Goal: Task Accomplishment & Management: Use online tool/utility

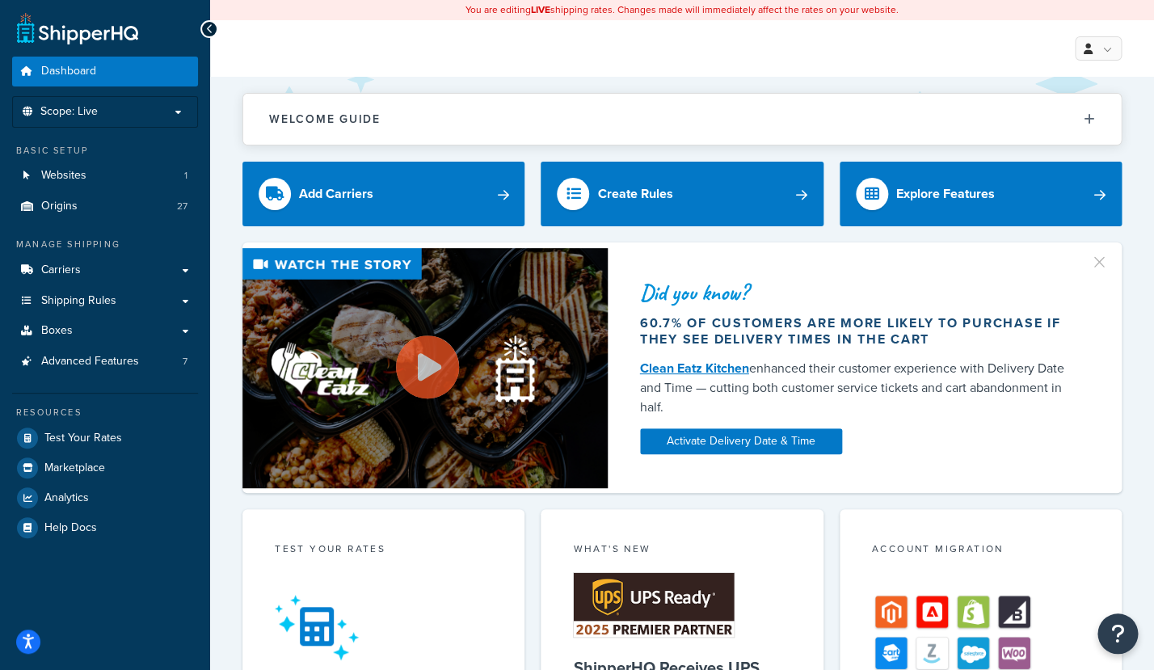
click at [91, 594] on div "Dashboard Scope: Live Basic Setup Websites 1 Origins 27 Manage Shipping Carrier…" at bounding box center [105, 645] width 210 height 1290
click at [78, 435] on span "Test Your Rates" at bounding box center [83, 438] width 78 height 14
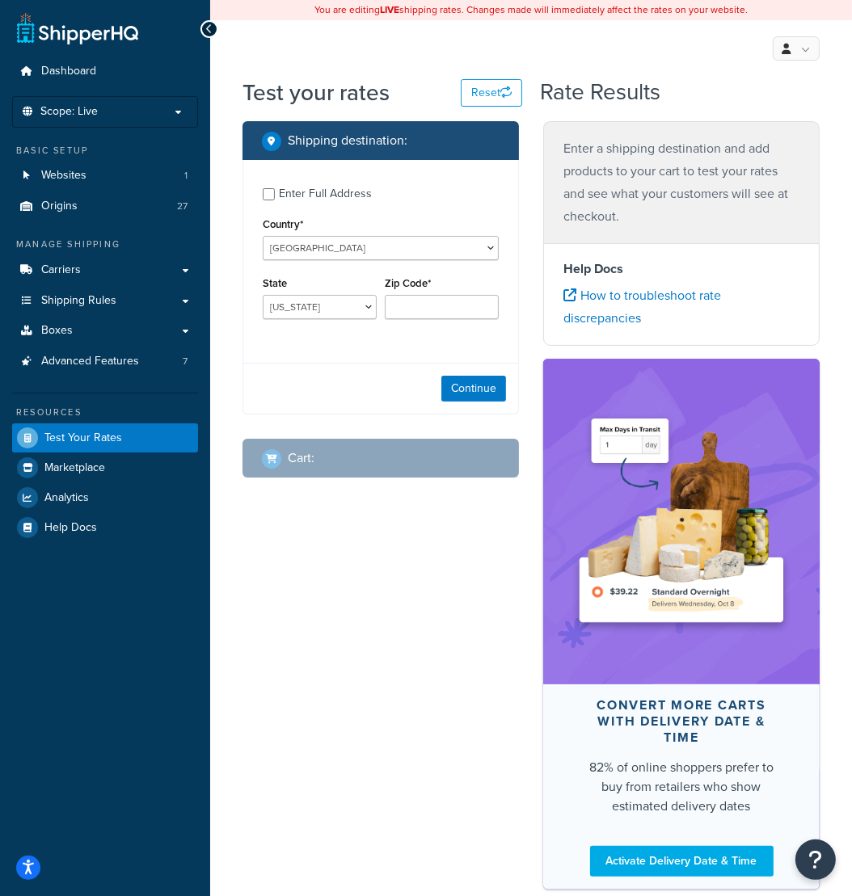
click at [305, 207] on div "Enter Full Address Country* [GEOGRAPHIC_DATA] [GEOGRAPHIC_DATA] [GEOGRAPHIC_DAT…" at bounding box center [380, 255] width 275 height 191
click at [306, 198] on div "Enter Full Address" at bounding box center [325, 194] width 93 height 23
click at [275, 198] on input "Enter Full Address" at bounding box center [269, 194] width 12 height 12
checkbox input "true"
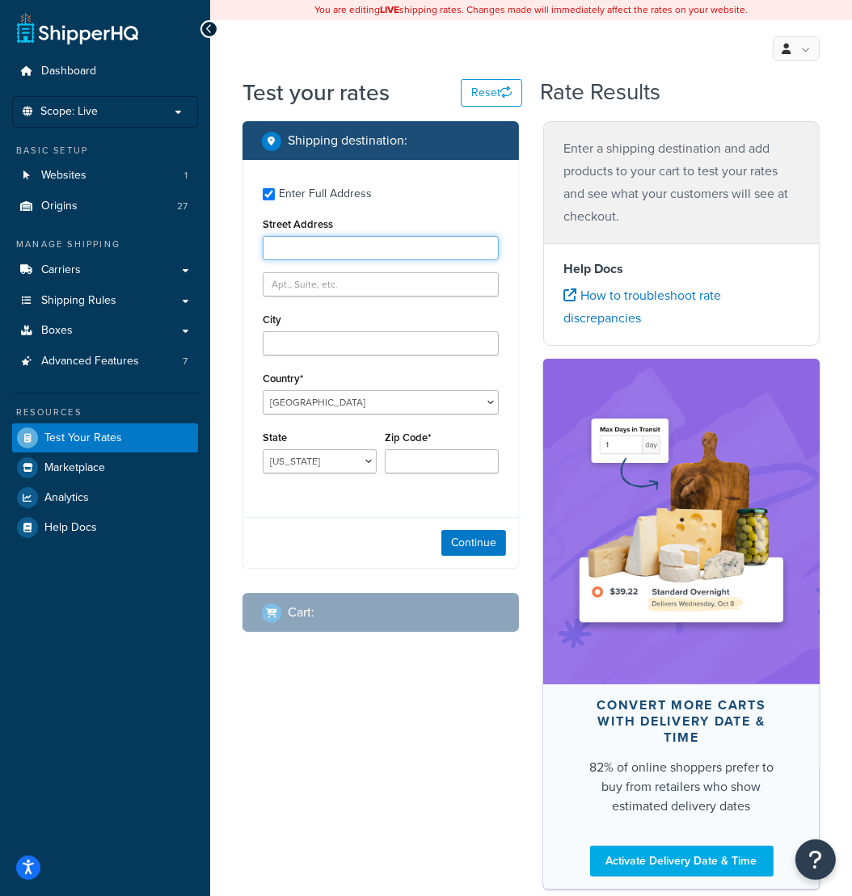
click at [308, 250] on input "Street Address" at bounding box center [381, 248] width 236 height 24
paste input "10-16 Aquarium Dr"
type input "10-16 Aquarium Dr"
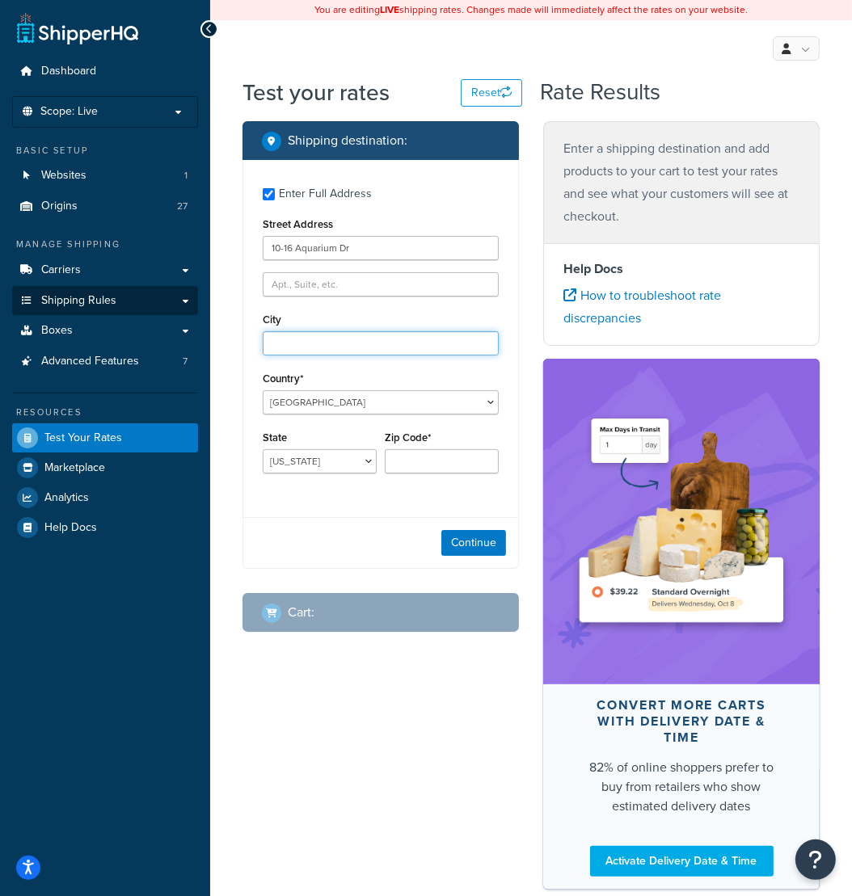
click at [363, 344] on input "City" at bounding box center [381, 343] width 236 height 24
paste input "Secaucus, [US_STATE], 07094"
drag, startPoint x: 406, startPoint y: 345, endPoint x: 370, endPoint y: 347, distance: 35.6
click at [370, 347] on input "Secaucus, [US_STATE], 07094" at bounding box center [381, 343] width 236 height 24
type input "Secaucus, [US_STATE],"
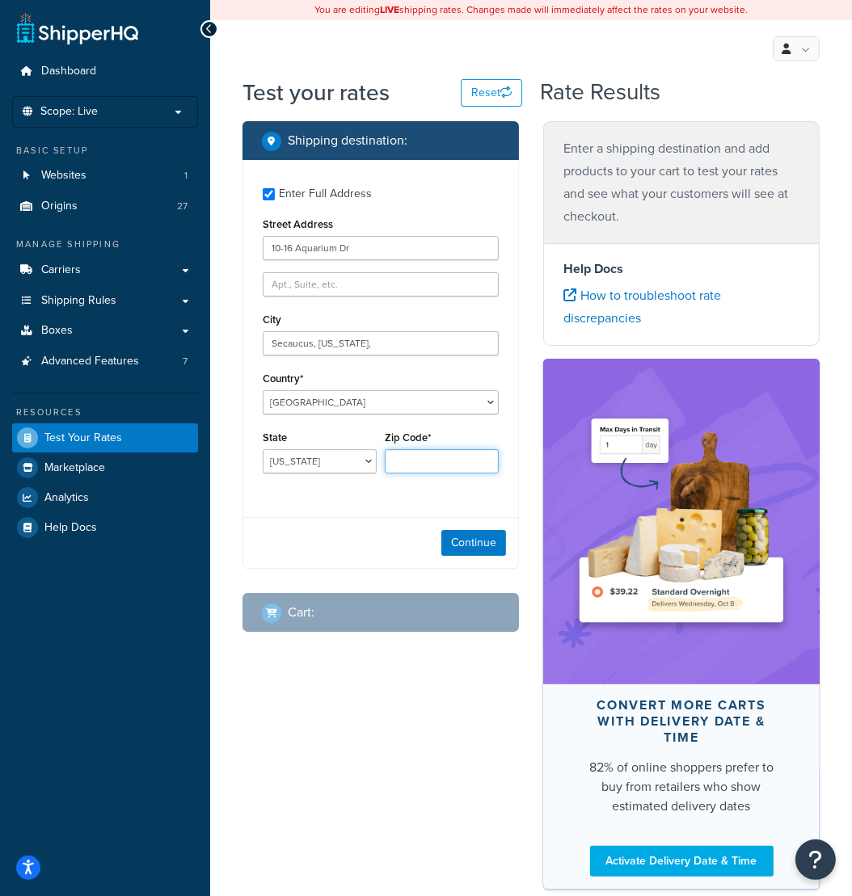
click at [419, 460] on input "Zip Code*" at bounding box center [442, 461] width 114 height 24
paste input "07094"
type input "07094"
drag, startPoint x: 381, startPoint y: 344, endPoint x: 315, endPoint y: 339, distance: 65.6
click at [315, 339] on input "Secaucus, [US_STATE]," at bounding box center [381, 343] width 236 height 24
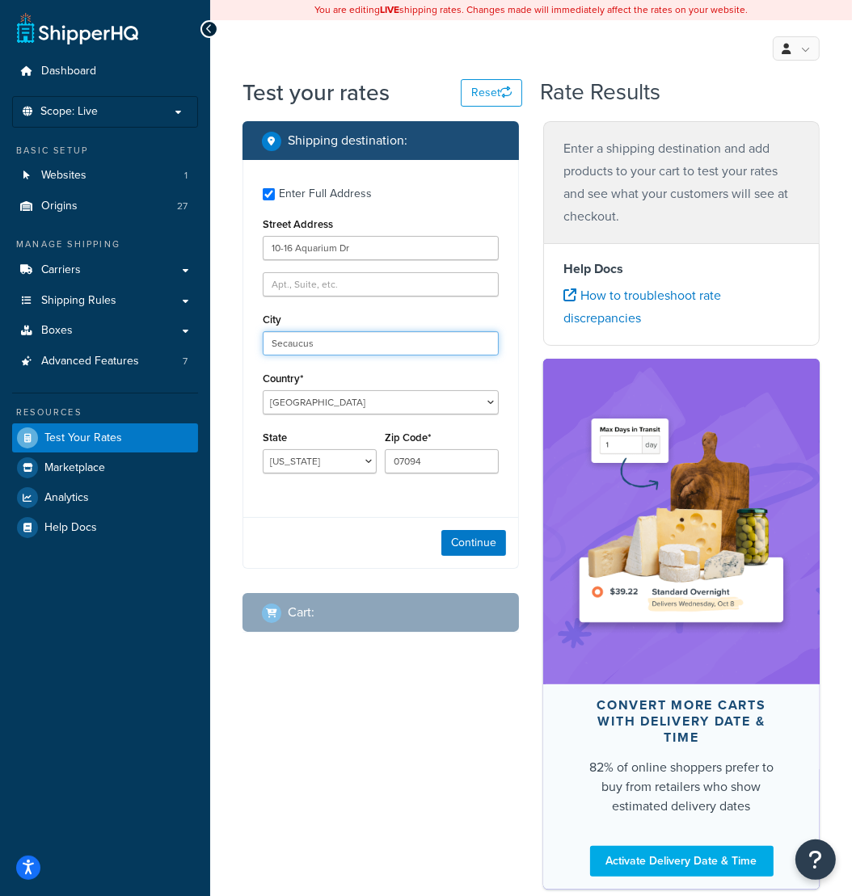
type input "Secaucus"
drag, startPoint x: 323, startPoint y: 475, endPoint x: 323, endPoint y: 463, distance: 12.1
click at [323, 473] on div "State [US_STATE] [US_STATE] [US_STATE] [US_STATE] [US_STATE] Armed Forces Ameri…" at bounding box center [320, 456] width 122 height 59
click at [263, 449] on select "[US_STATE] [US_STATE] [US_STATE] [US_STATE] [US_STATE] Armed Forces Americas Ar…" at bounding box center [320, 461] width 114 height 24
select select "NJ"
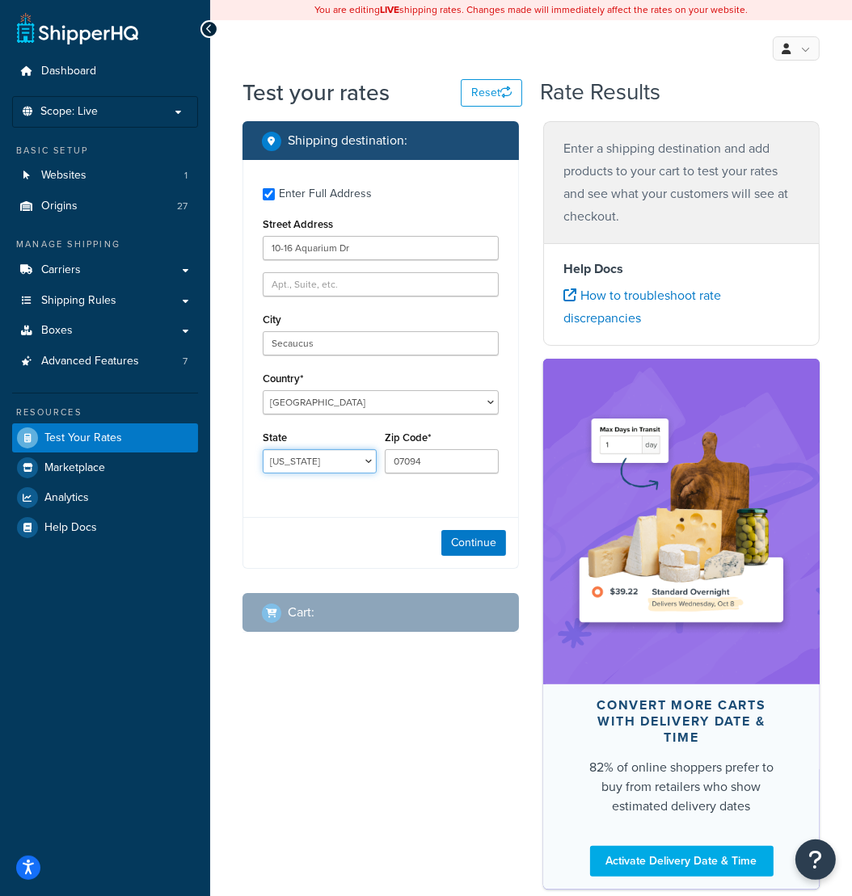
click option "[US_STATE]" at bounding box center [0, 0] width 0 height 0
click at [471, 549] on button "Continue" at bounding box center [473, 543] width 65 height 26
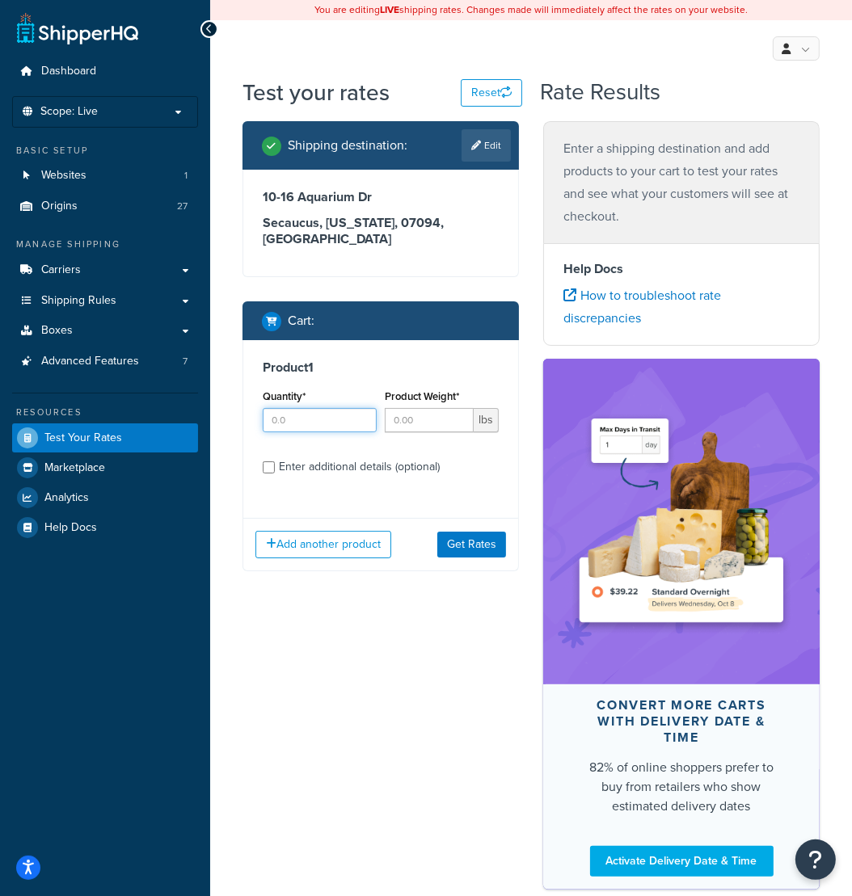
click at [307, 423] on input "Quantity*" at bounding box center [320, 420] width 114 height 24
type input "2"
type input "100"
type input "28"
click at [469, 545] on button "Get Rates" at bounding box center [471, 545] width 69 height 26
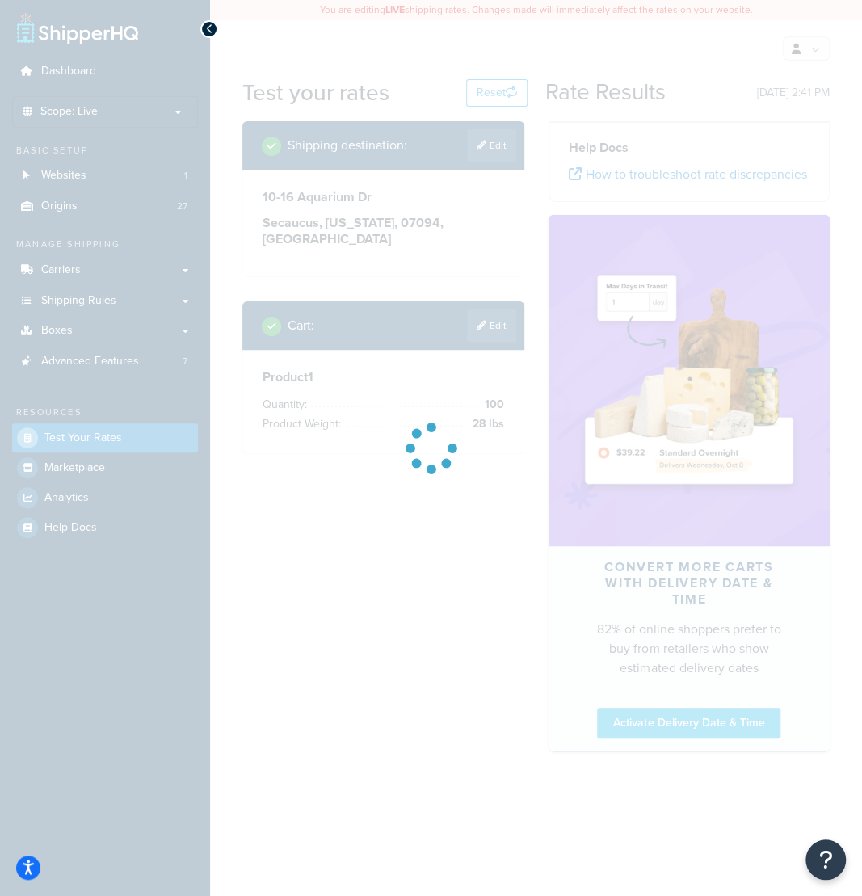
click at [204, 30] on div at bounding box center [209, 29] width 18 height 18
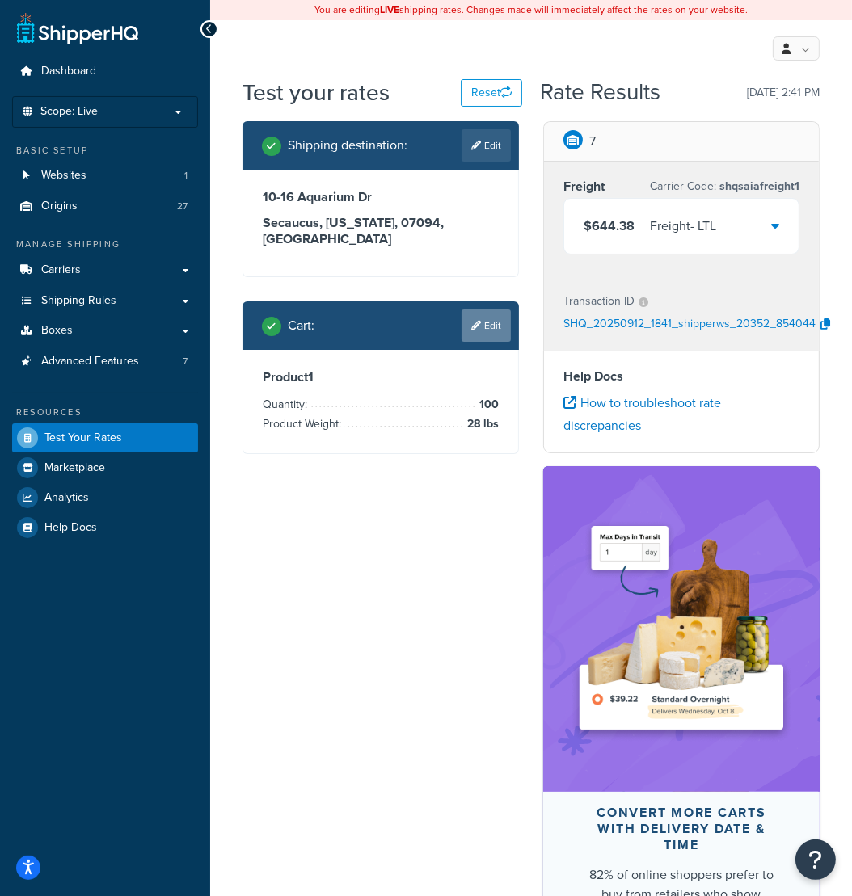
click at [481, 329] on link "Edit" at bounding box center [485, 325] width 49 height 32
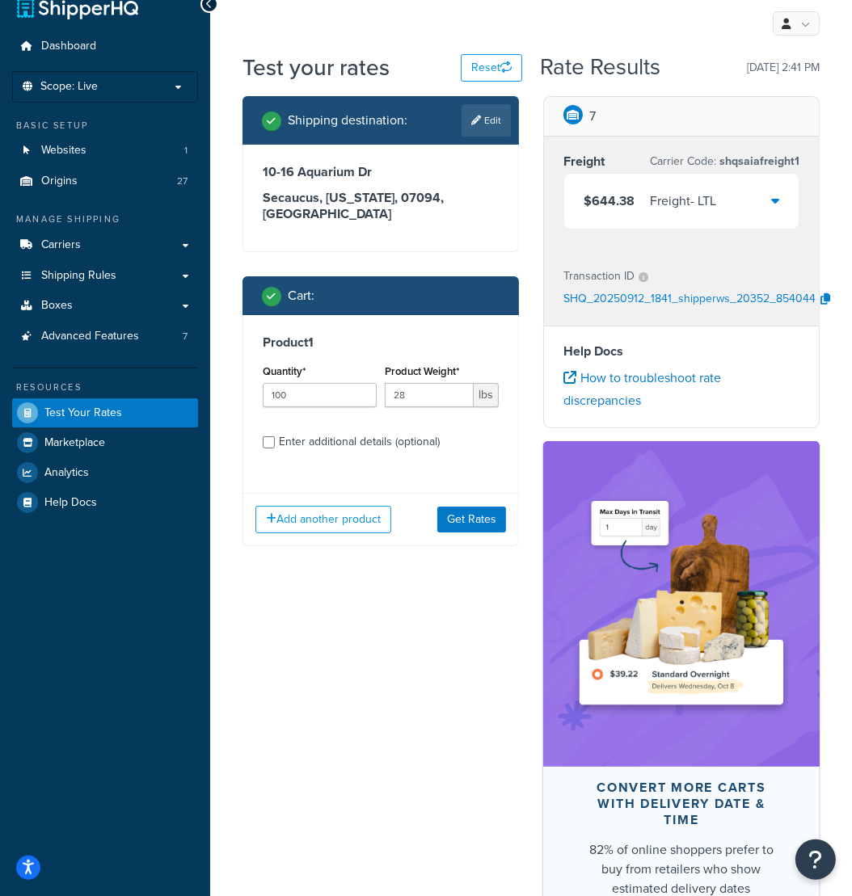
scroll to position [26, 0]
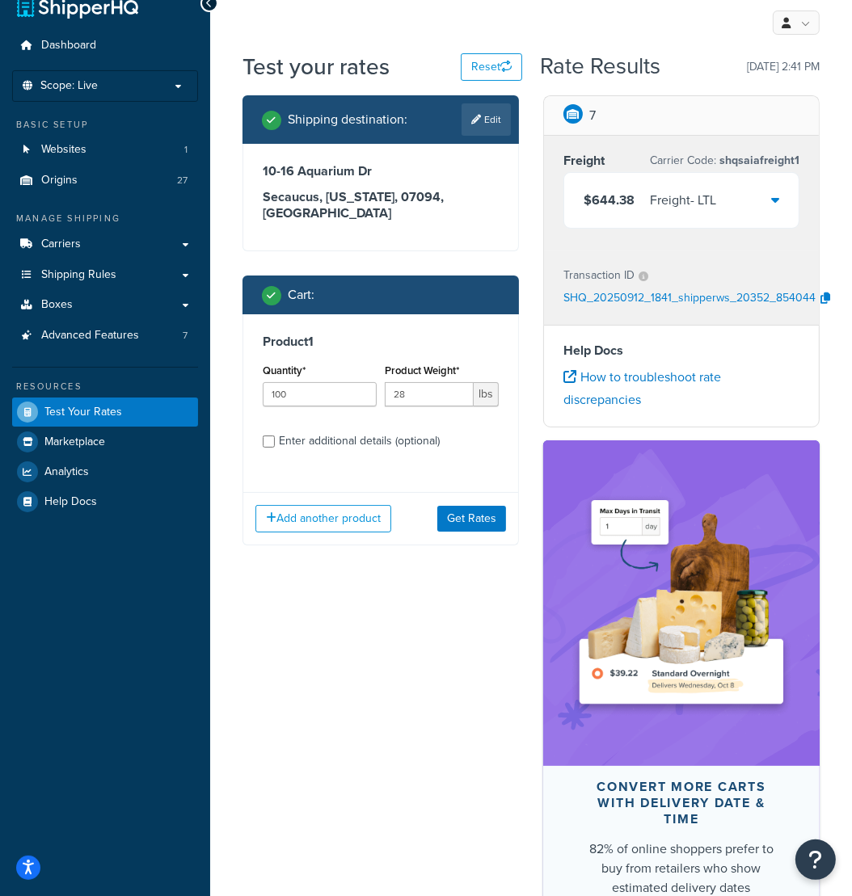
click at [358, 448] on div "Enter additional details (optional)" at bounding box center [359, 441] width 161 height 23
click at [275, 448] on input "Enter additional details (optional)" at bounding box center [269, 441] width 12 height 12
checkbox input "true"
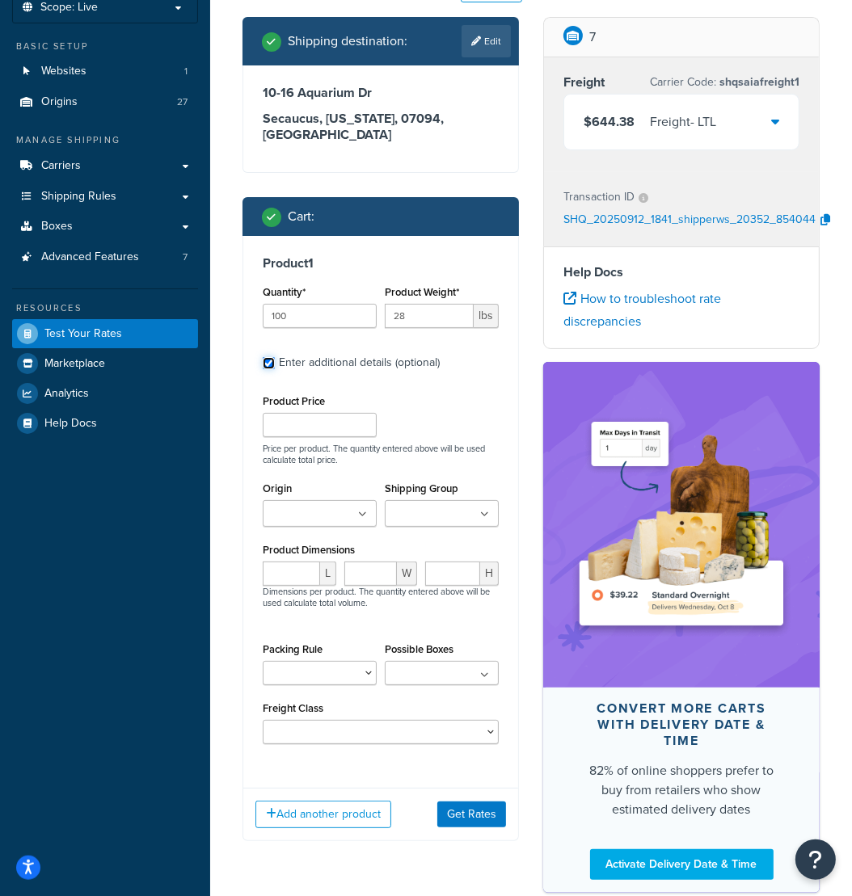
scroll to position [118, 0]
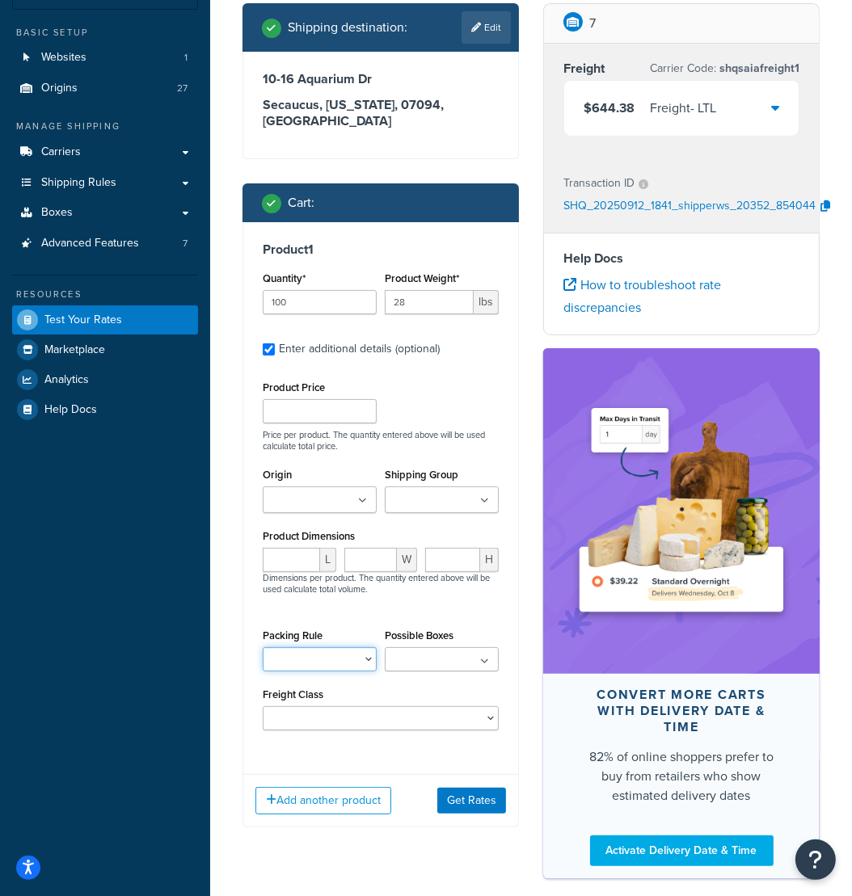
select select "51523"
click option "no_pack" at bounding box center [0, 0] width 0 height 0
click at [473, 669] on button "Get Rates" at bounding box center [471, 801] width 69 height 26
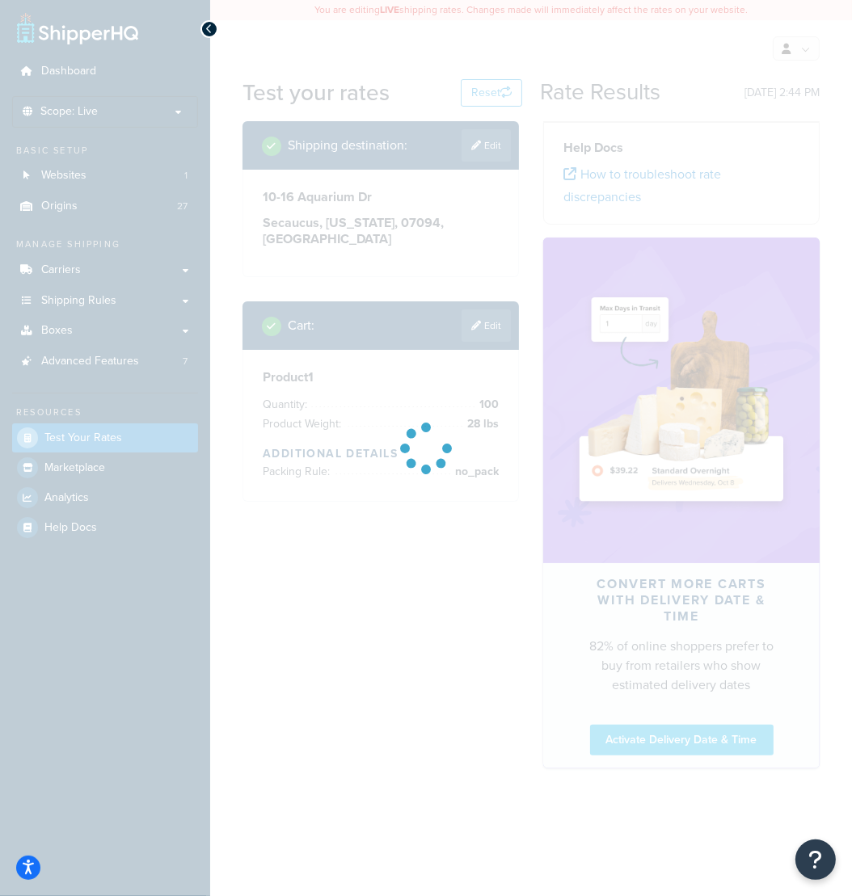
scroll to position [0, 0]
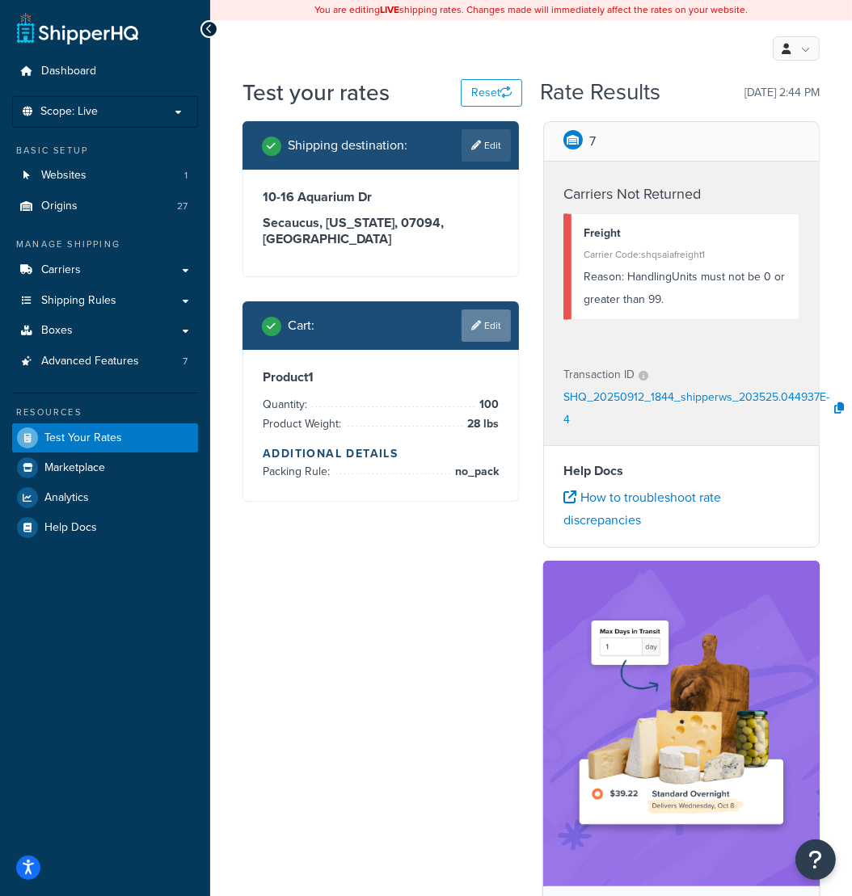
click at [497, 322] on link "Edit" at bounding box center [485, 325] width 49 height 32
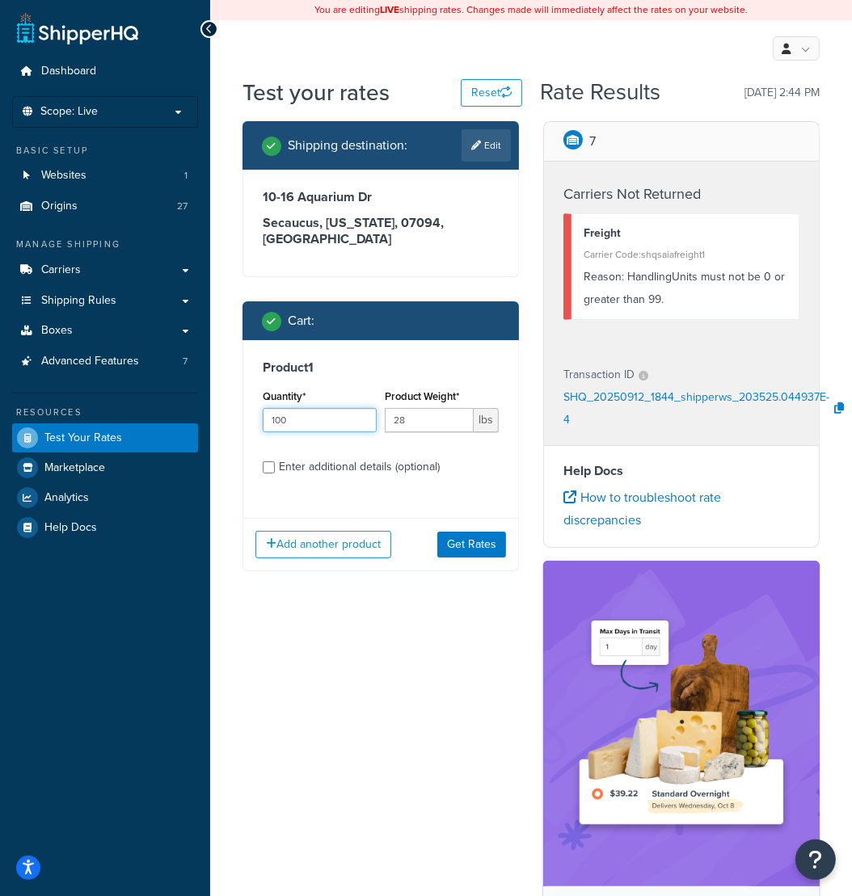
drag, startPoint x: 319, startPoint y: 417, endPoint x: 254, endPoint y: 411, distance: 65.7
click at [263, 411] on input "100" at bounding box center [320, 420] width 114 height 24
type input "8"
type input "99"
click at [472, 542] on button "Get Rates" at bounding box center [471, 545] width 69 height 26
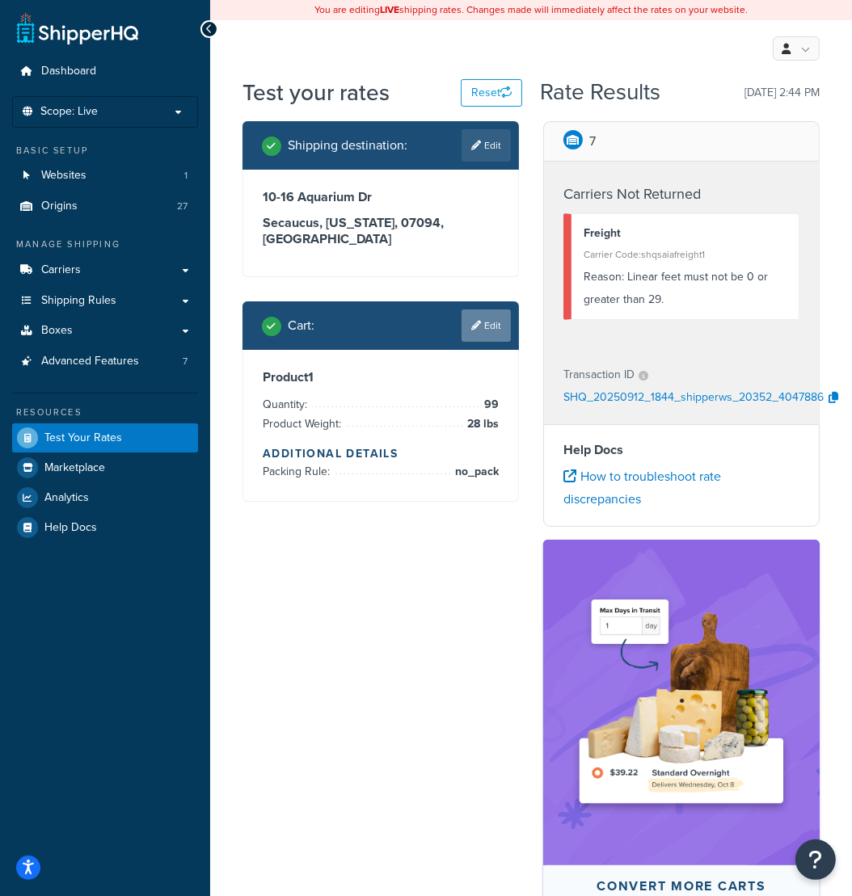
click at [473, 327] on icon at bounding box center [476, 326] width 10 height 10
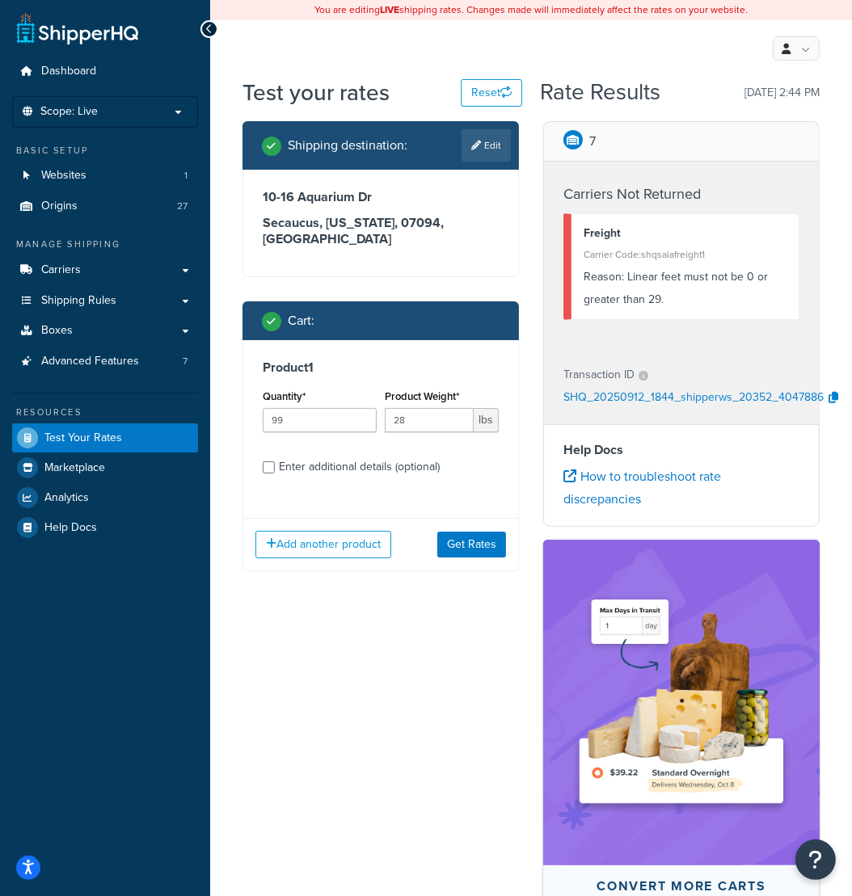
click at [346, 469] on div "Enter additional details (optional)" at bounding box center [359, 467] width 161 height 23
click at [275, 469] on input "Enter additional details (optional)" at bounding box center [269, 467] width 12 height 12
checkbox input "true"
select select "51523"
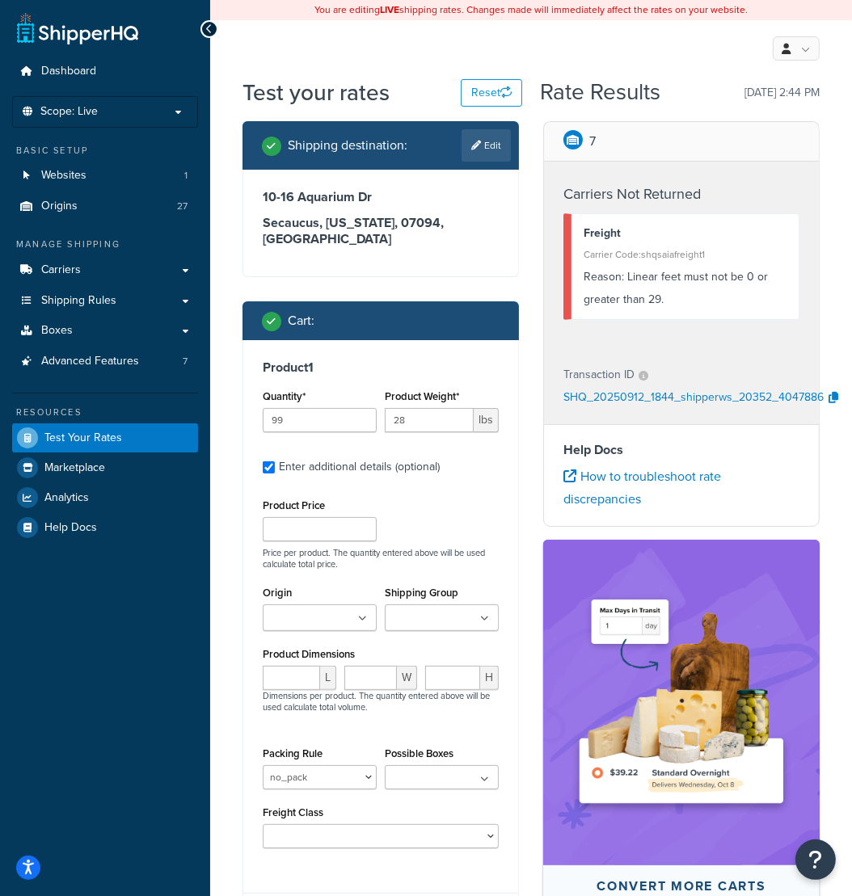
click at [323, 618] on input "Origin" at bounding box center [338, 619] width 143 height 18
type input "1"
type input "28"
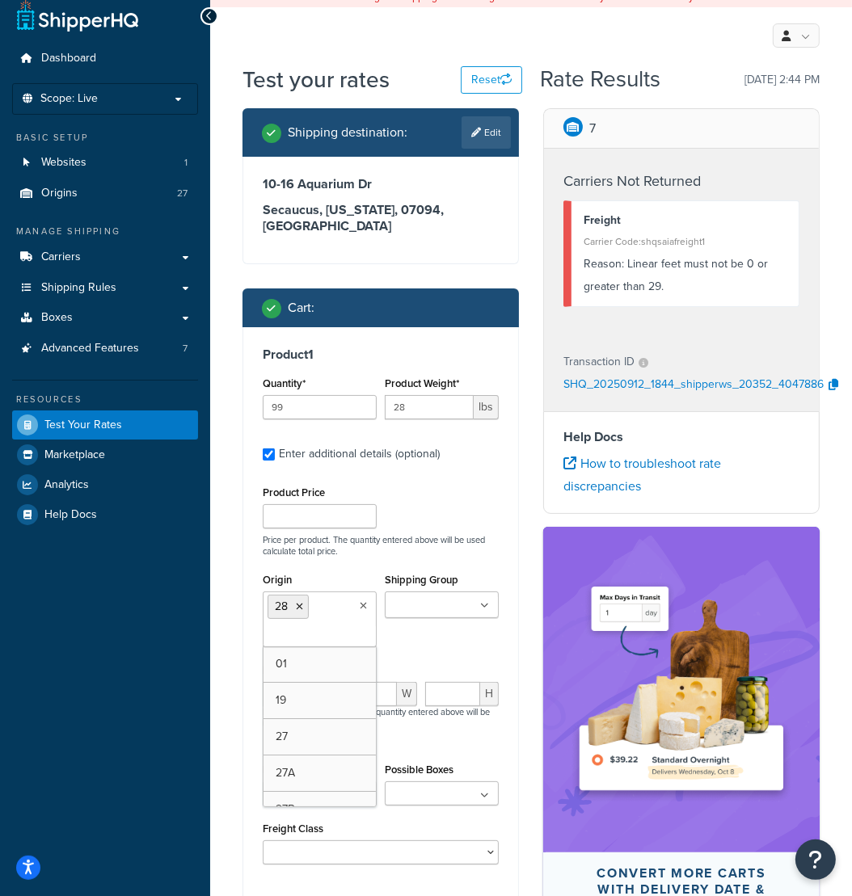
click at [443, 645] on div "Origin 28 01 19 27 27A 27B 27C 27D 27E 27F 28A 28B 28C 28D 28E 28F 28G 28H 28I …" at bounding box center [381, 614] width 244 height 90
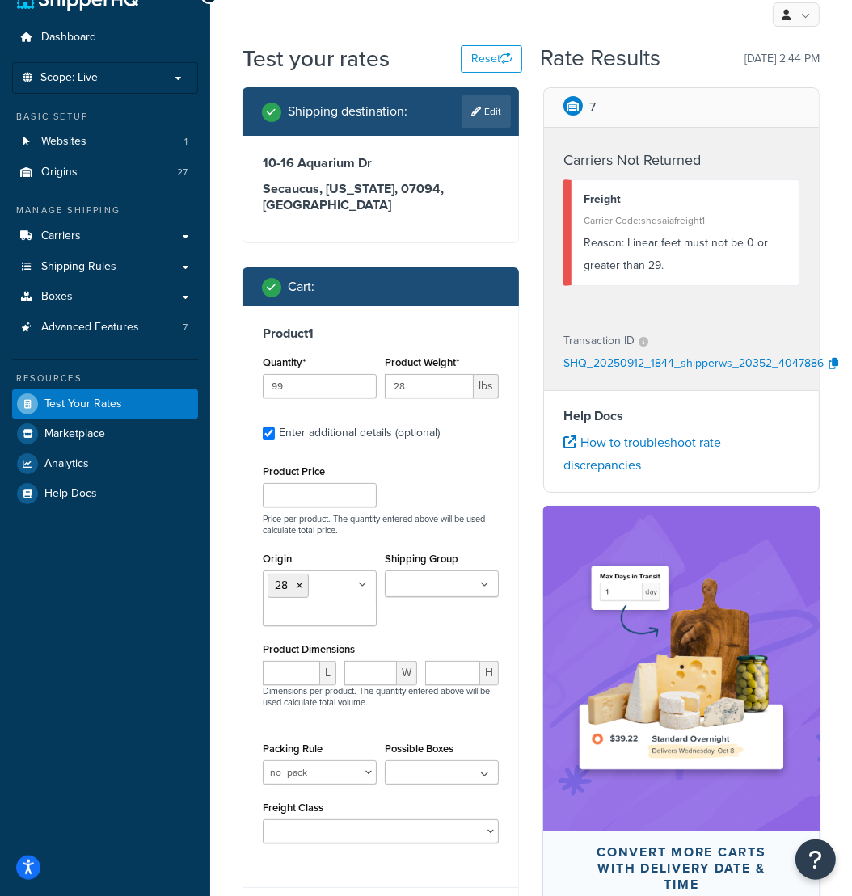
scroll to position [91, 0]
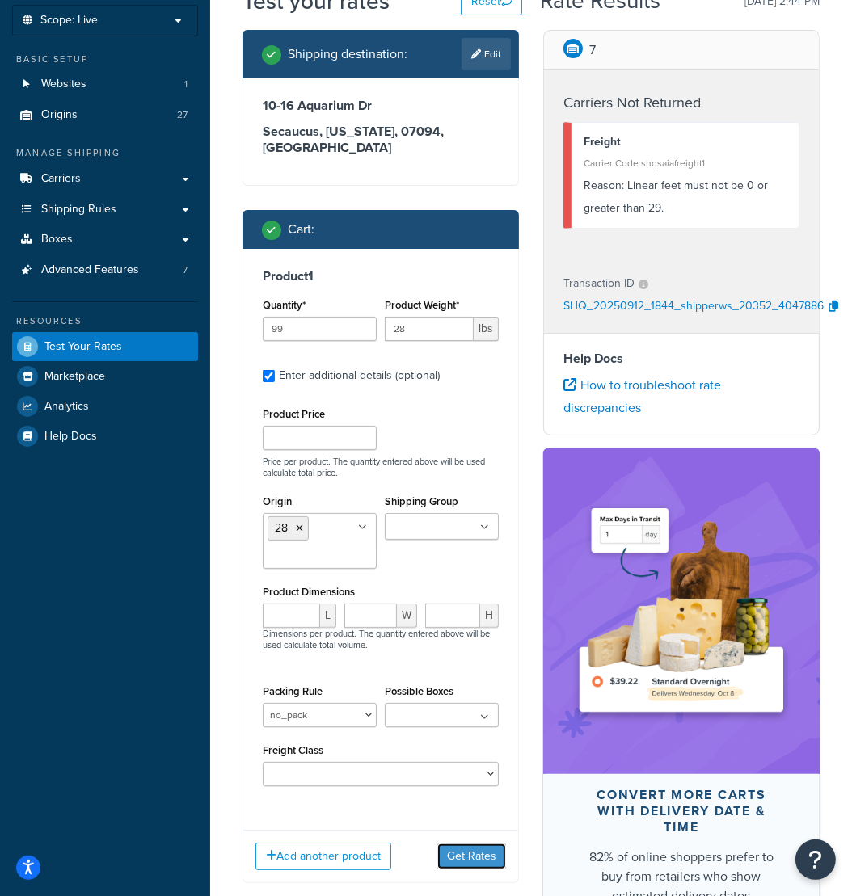
click at [467, 669] on button "Get Rates" at bounding box center [471, 856] width 69 height 26
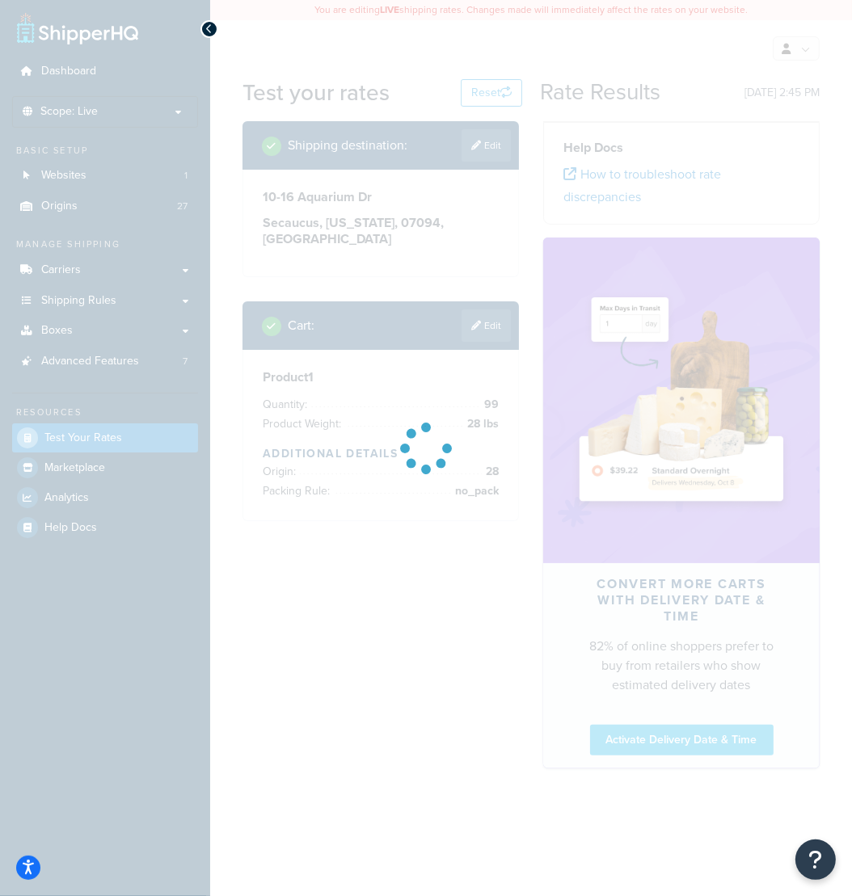
scroll to position [0, 0]
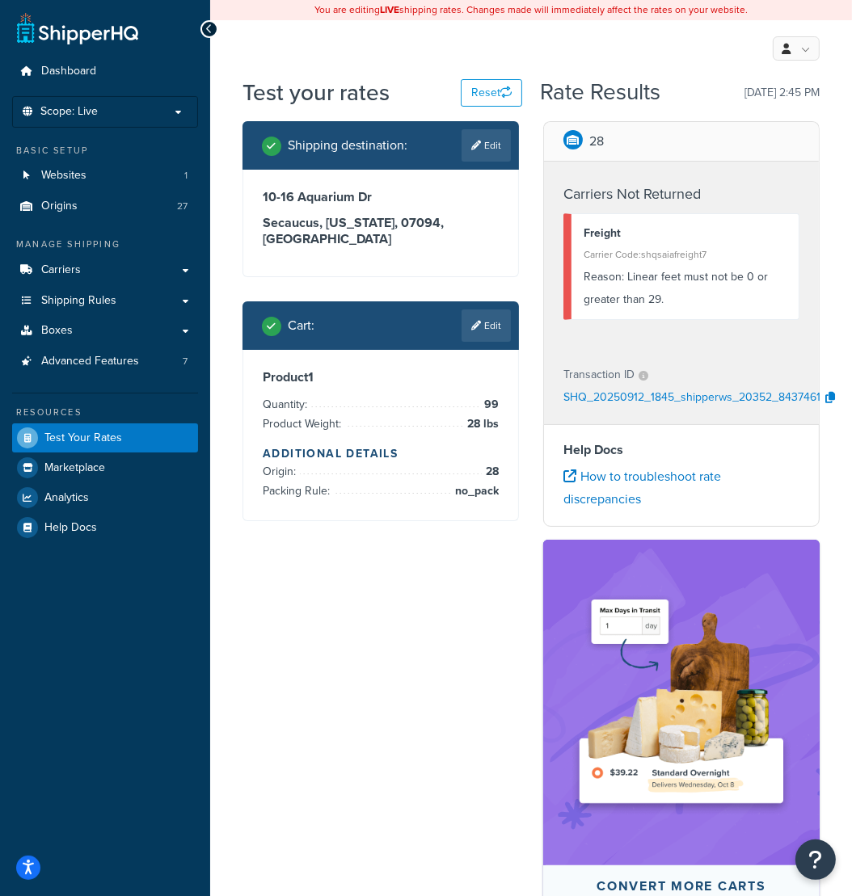
click at [206, 29] on icon at bounding box center [209, 28] width 7 height 11
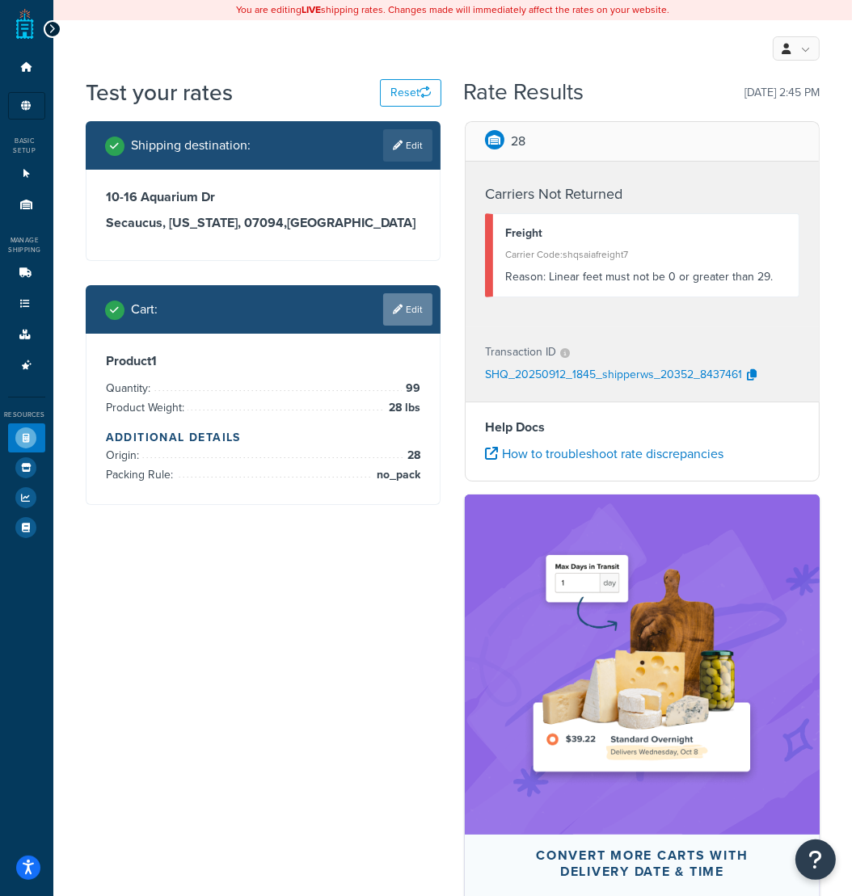
click at [405, 309] on link "Edit" at bounding box center [407, 309] width 49 height 32
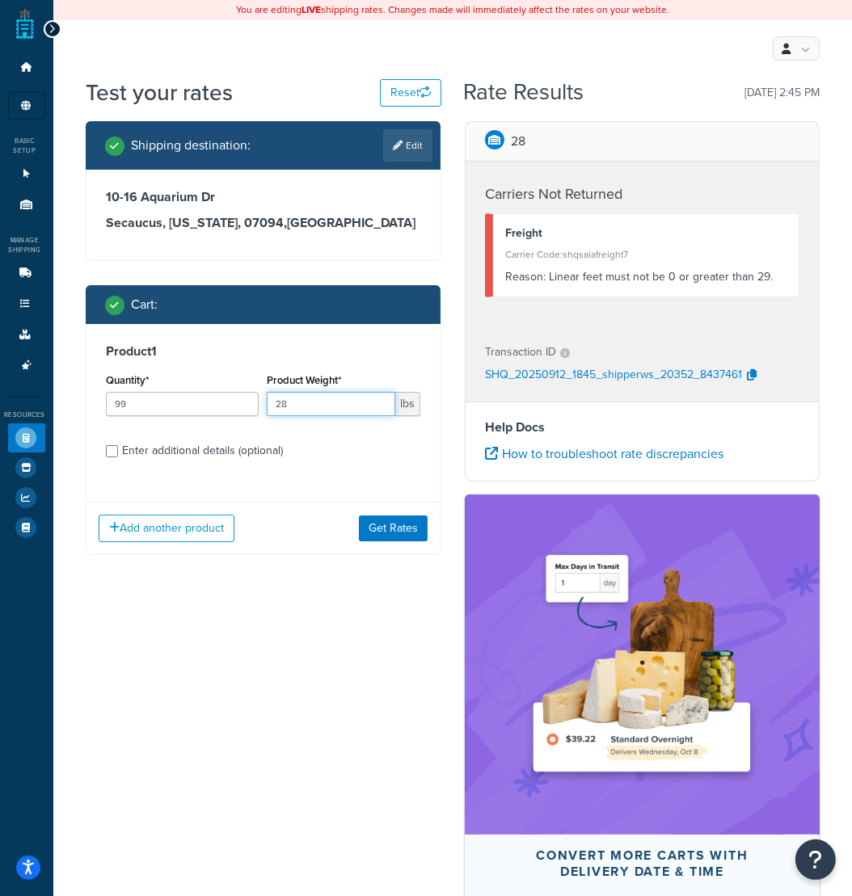
click at [326, 414] on input "28" at bounding box center [331, 404] width 128 height 24
type input "100"
click at [241, 399] on input "100" at bounding box center [183, 404] width 154 height 24
click at [376, 529] on button "Get Rates" at bounding box center [393, 528] width 69 height 26
